Goal: Transaction & Acquisition: Purchase product/service

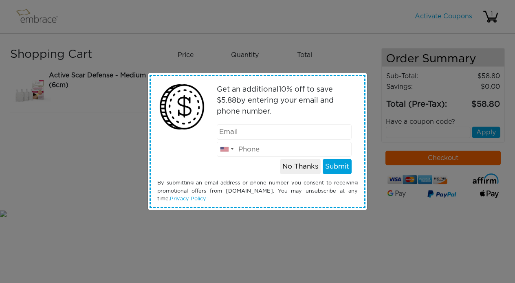
click at [269, 132] on input "email" at bounding box center [284, 131] width 135 height 15
type input "[EMAIL_ADDRESS][DOMAIN_NAME]"
click at [233, 150] on div at bounding box center [232, 149] width 2 height 2
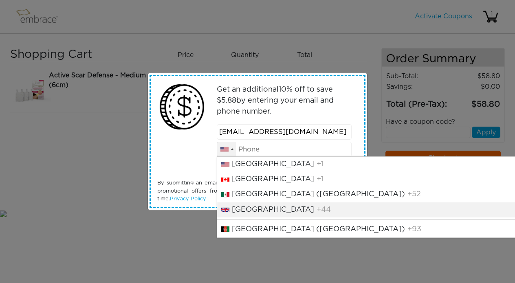
click at [236, 204] on li "[GEOGRAPHIC_DATA] +44" at bounding box center [390, 210] width 347 height 15
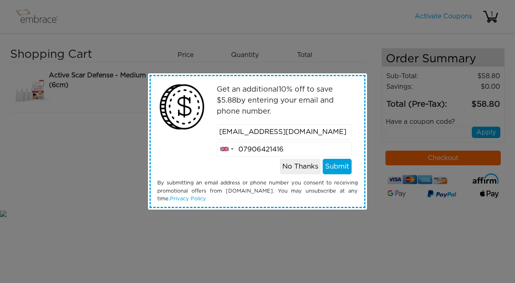
type input "07906421416"
click at [335, 168] on button "Submit" at bounding box center [337, 166] width 29 height 15
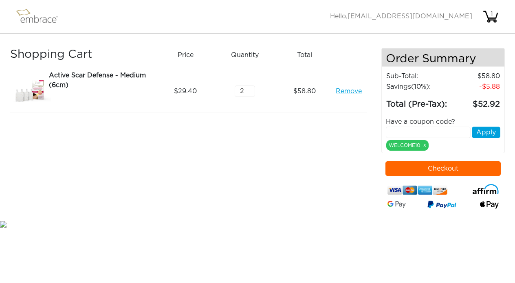
click at [457, 176] on button "Checkout" at bounding box center [444, 168] width 116 height 15
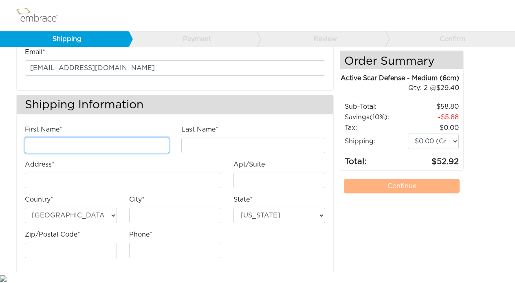
click at [106, 140] on input "First Name*" at bounding box center [97, 145] width 144 height 15
type input "Jem"
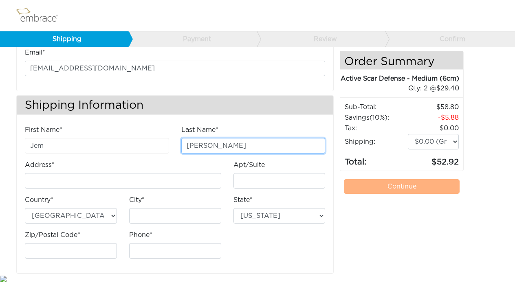
type input "Howard"
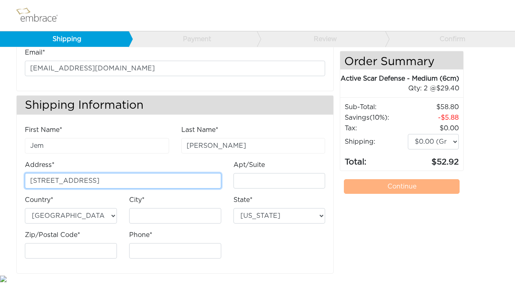
type input "26 Wilbury Road"
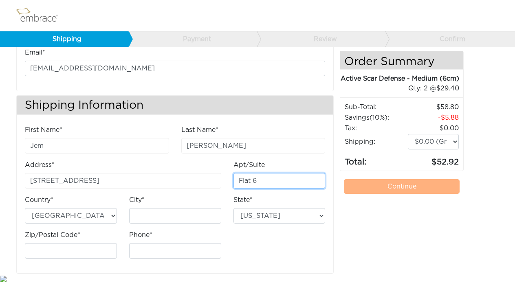
type input "Flat 6"
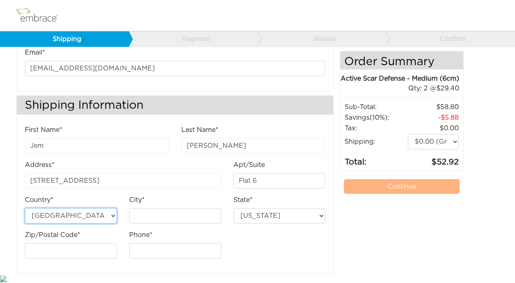
select select "AU"
select select "5"
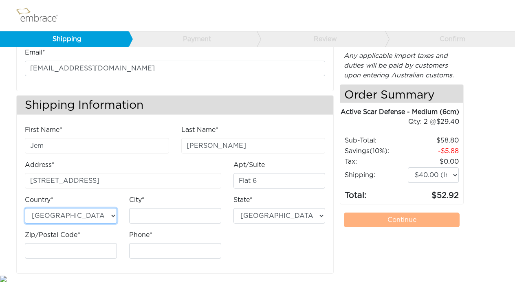
select select "US"
select select "1"
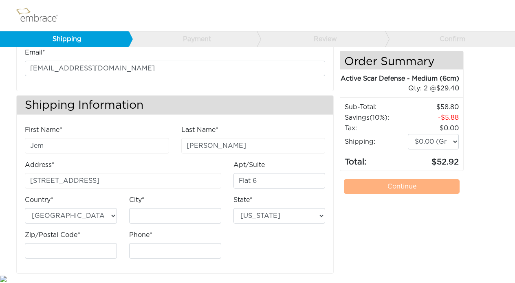
click at [107, 198] on div "Country* Australia United States" at bounding box center [71, 209] width 92 height 29
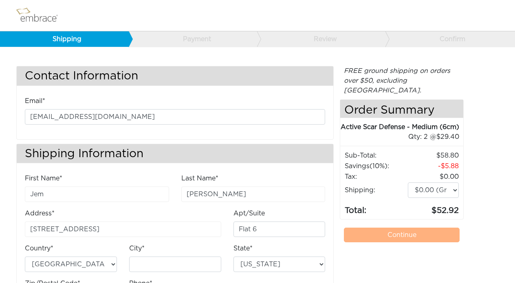
scroll to position [0, 0]
